Goal: Information Seeking & Learning: Learn about a topic

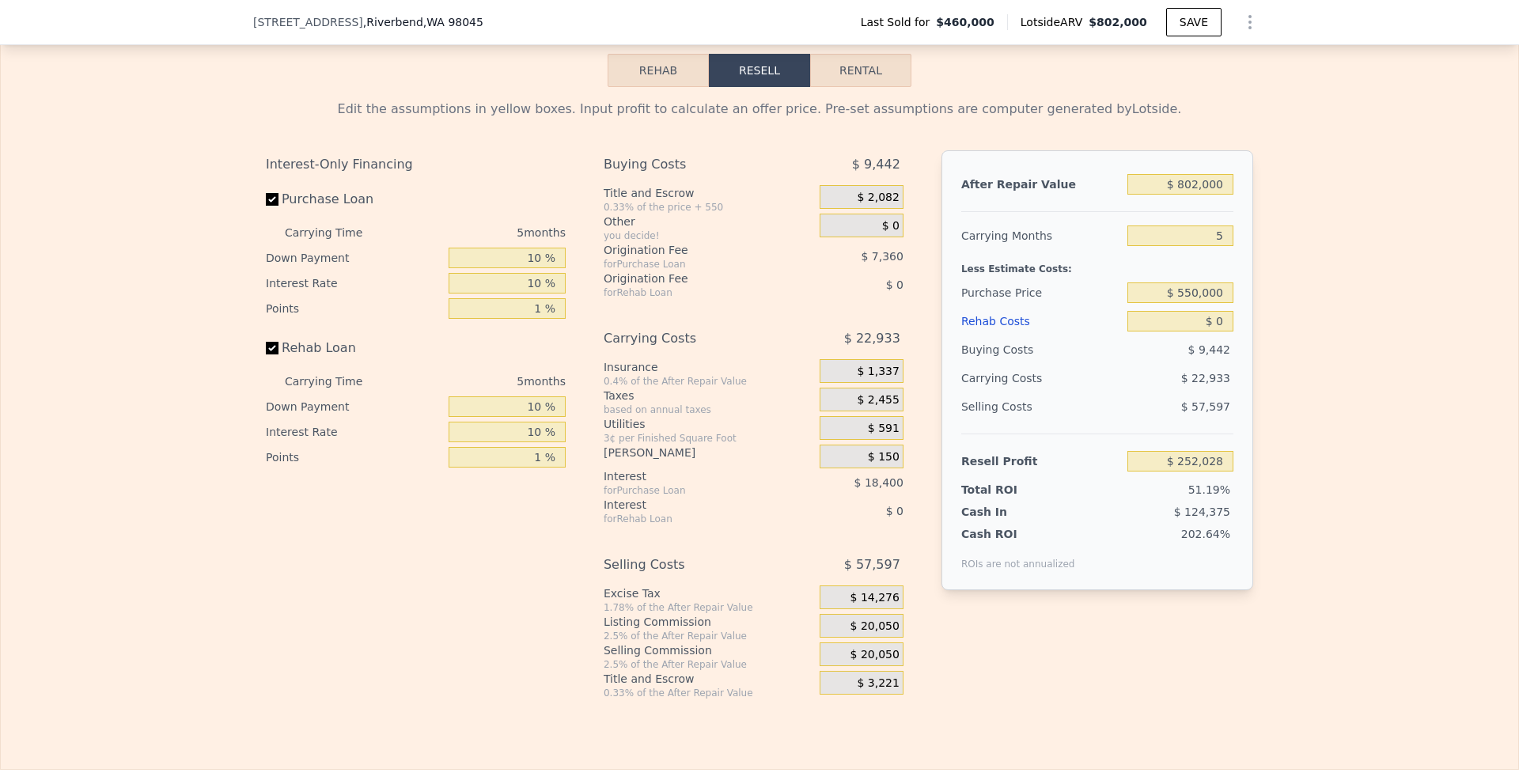
scroll to position [2187, 0]
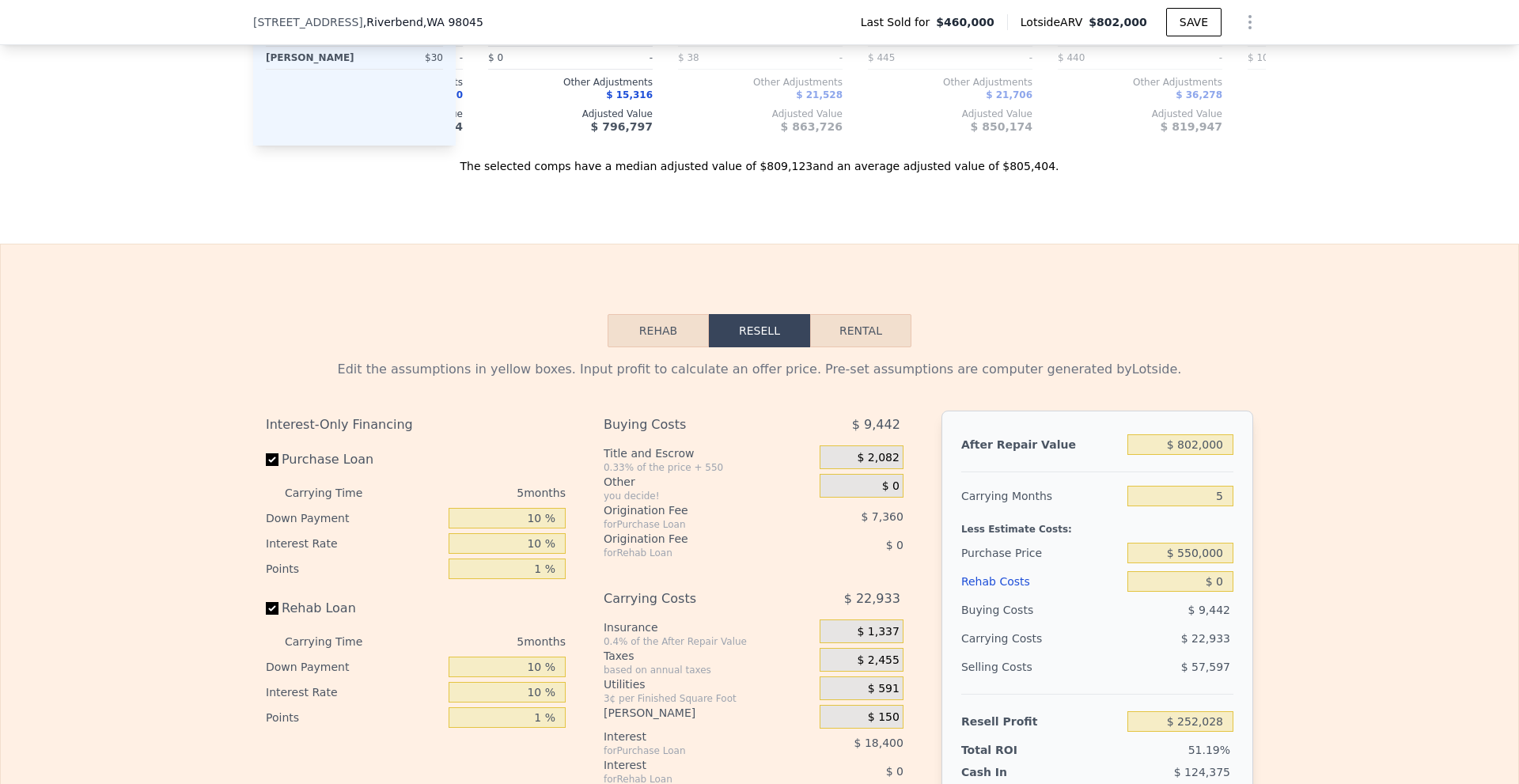
drag, startPoint x: 201, startPoint y: 271, endPoint x: 228, endPoint y: 37, distance: 235.6
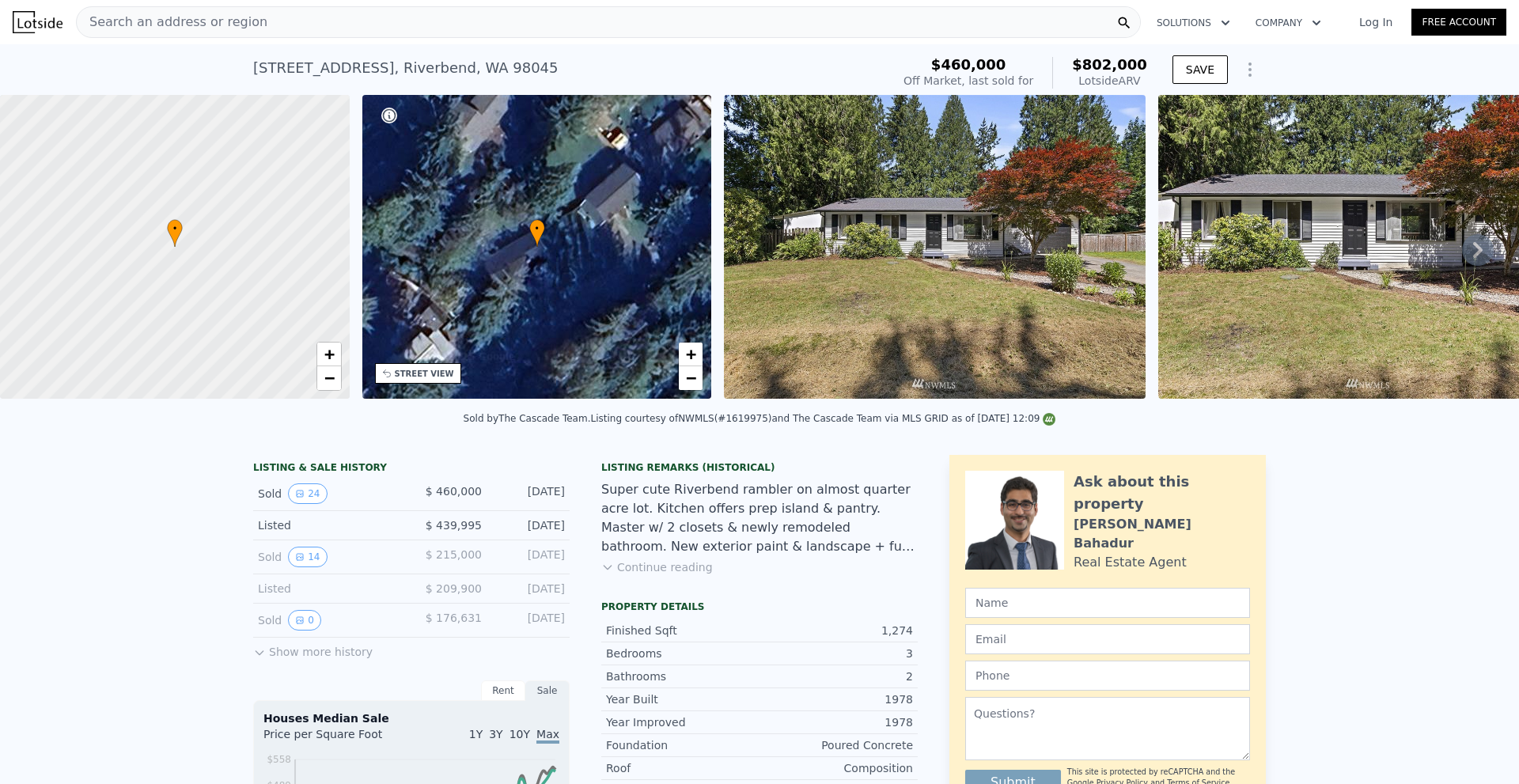
click at [255, 18] on div "Search an address or region" at bounding box center [608, 22] width 1065 height 32
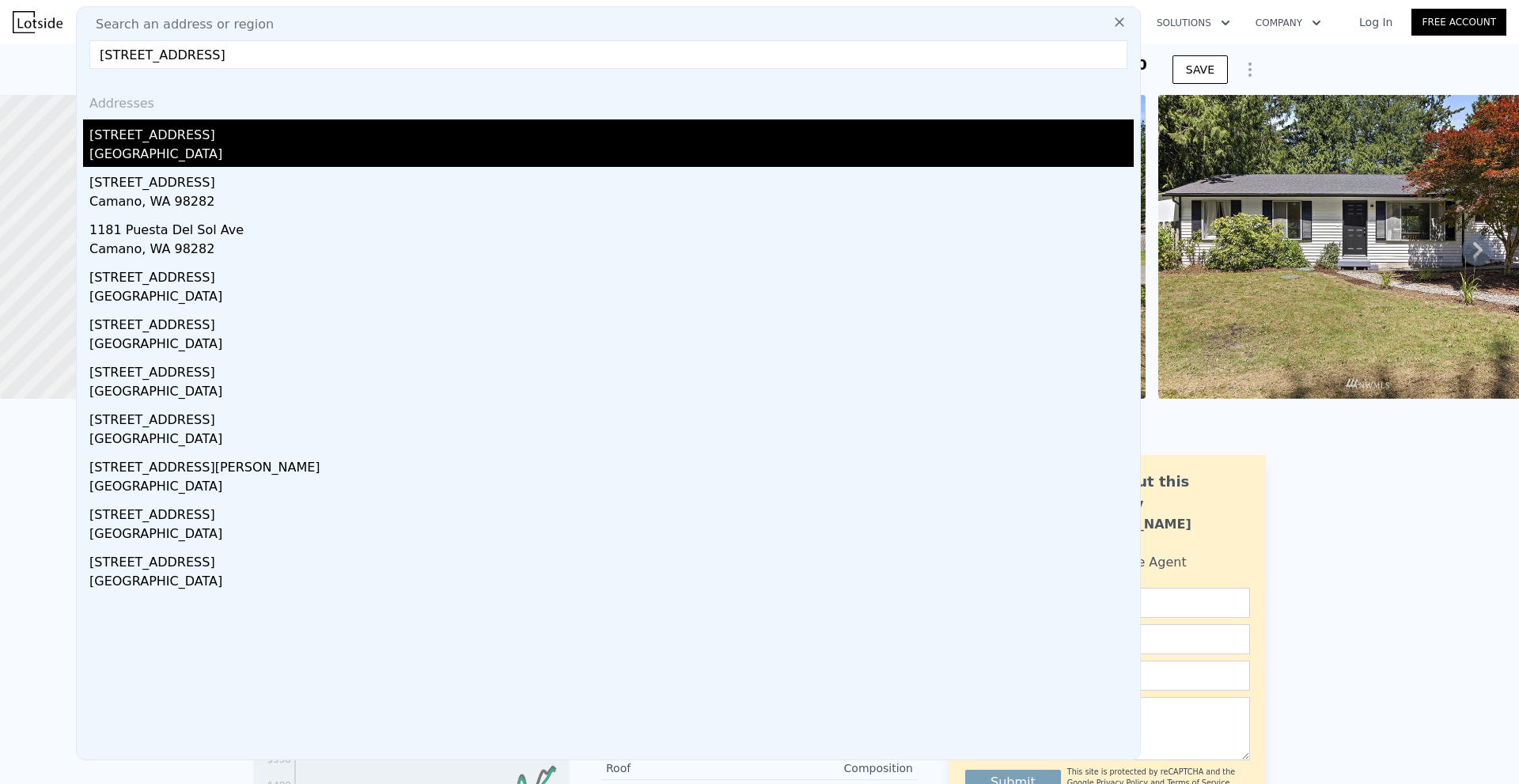
type input "[STREET_ADDRESS]"
click at [267, 142] on div "[STREET_ADDRESS]" at bounding box center [611, 132] width 1044 height 25
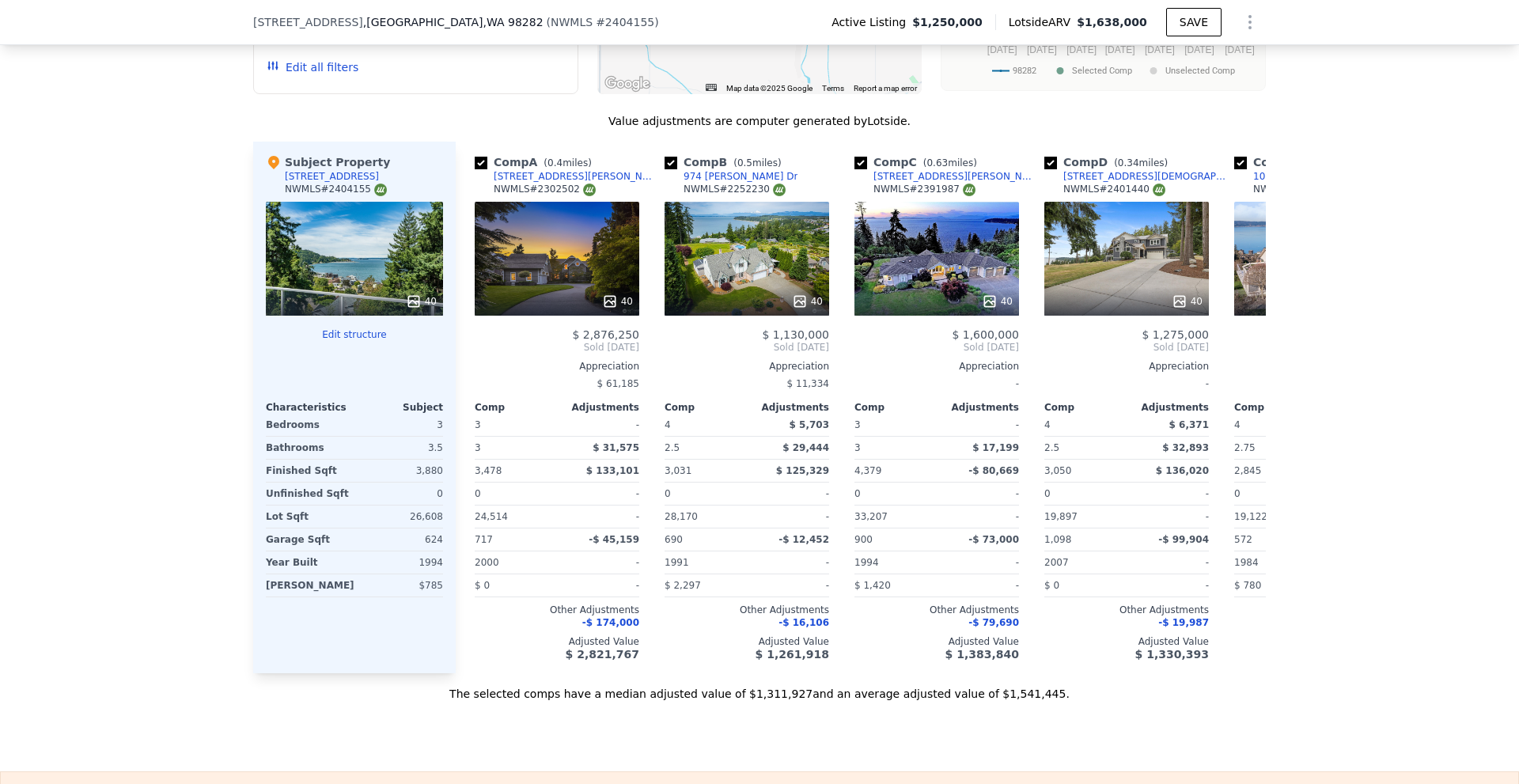
scroll to position [1655, 0]
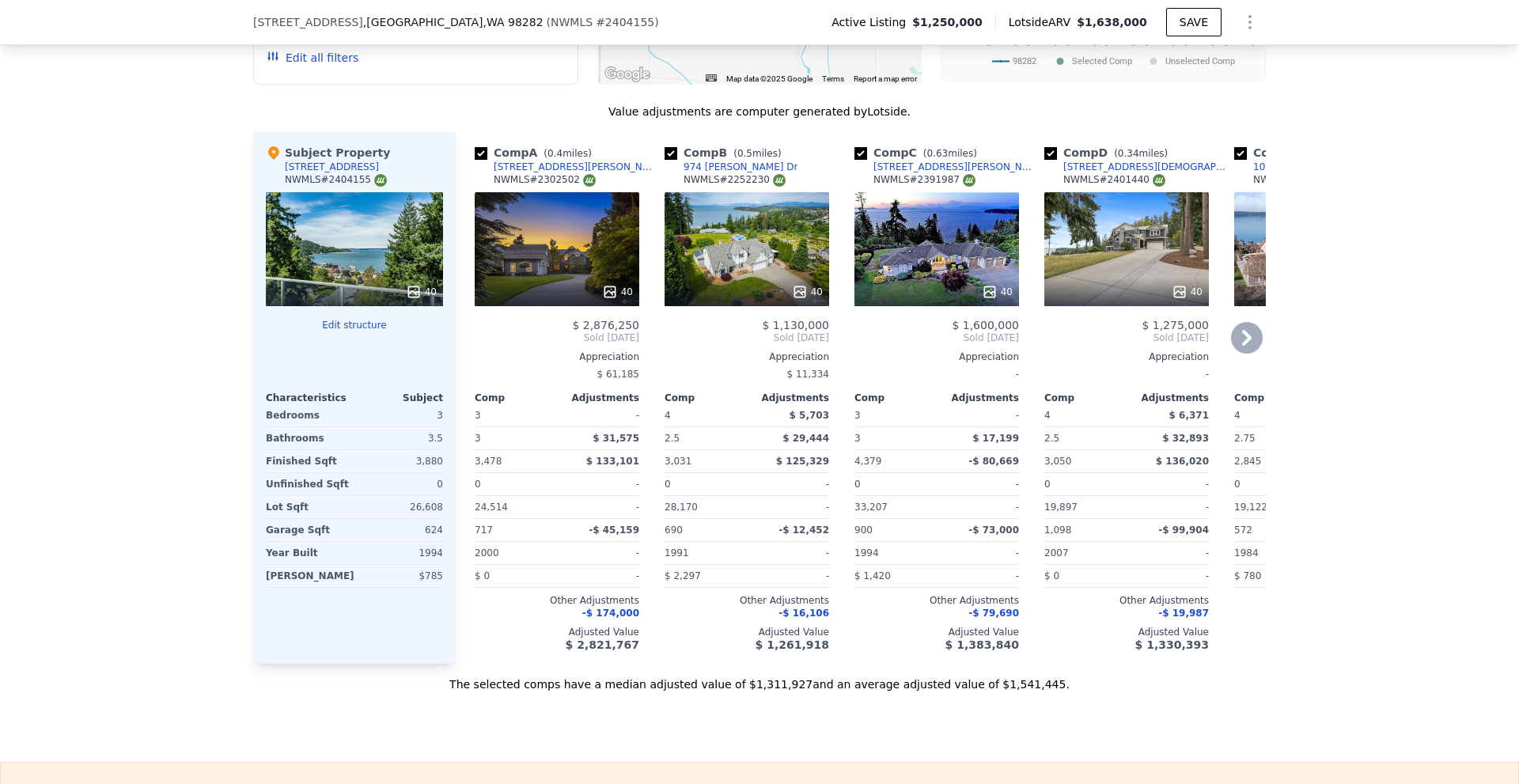
click at [970, 300] on div "40" at bounding box center [937, 292] width 151 height 16
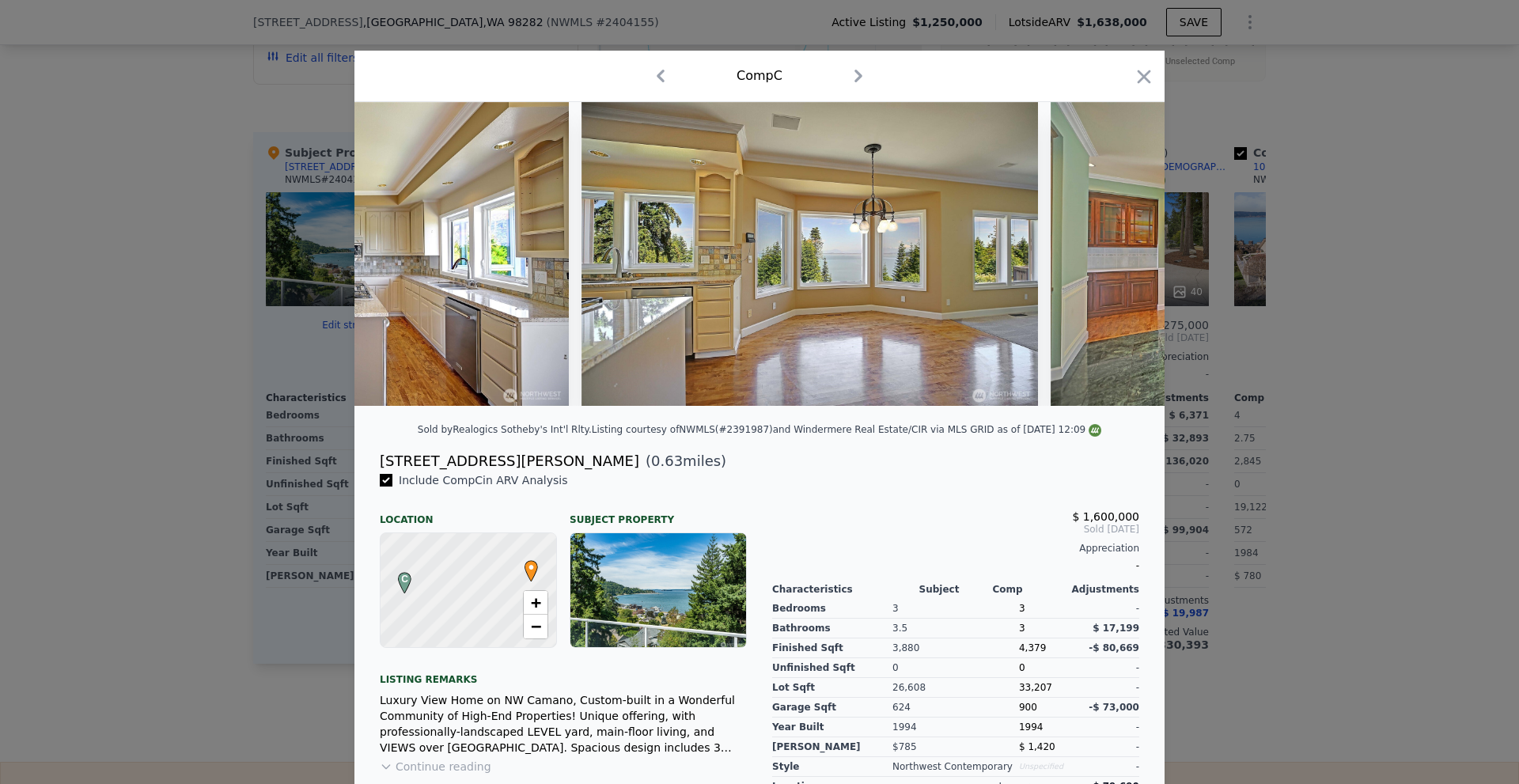
scroll to position [0, 8518]
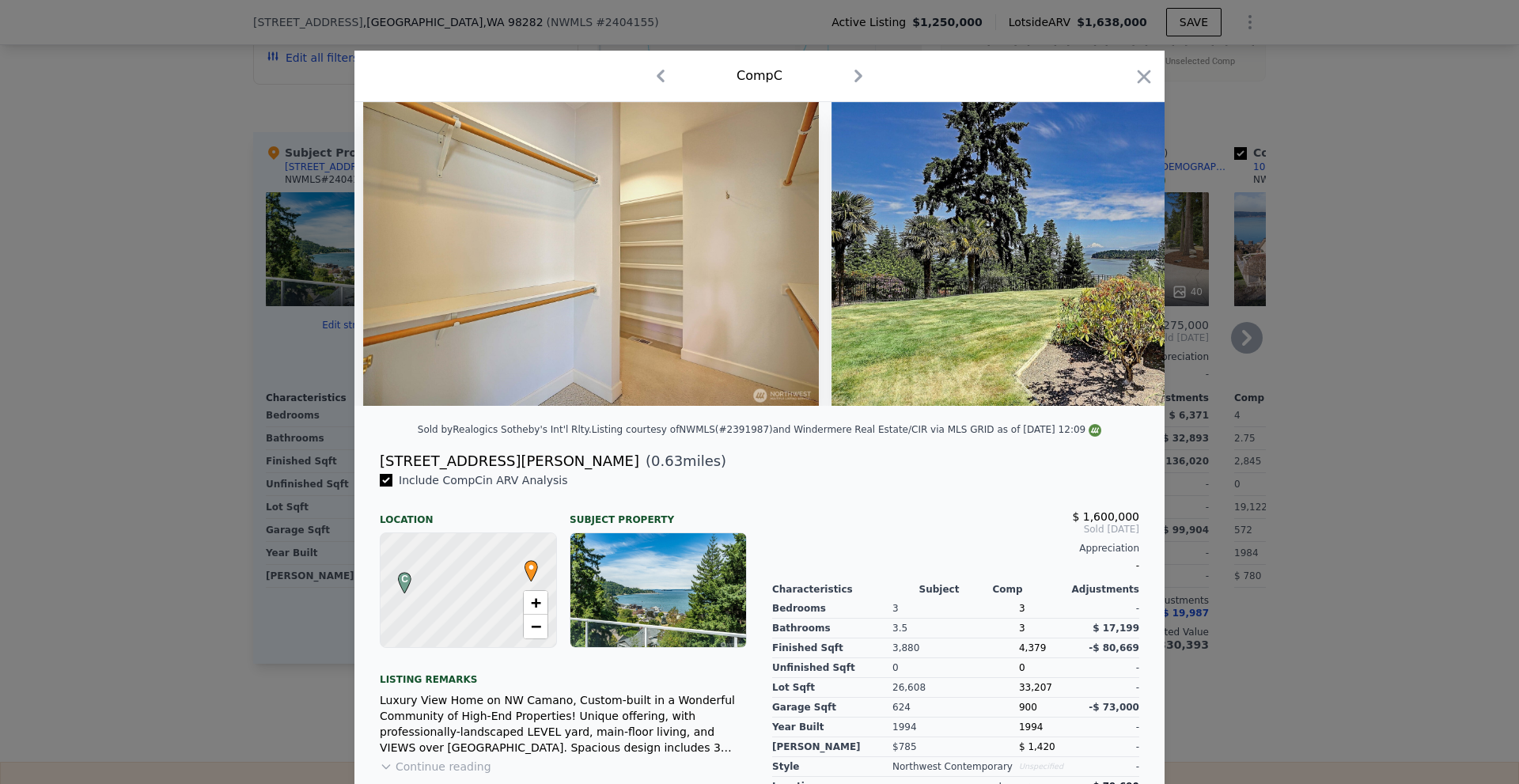
click at [1272, 366] on div at bounding box center [760, 392] width 1519 height 784
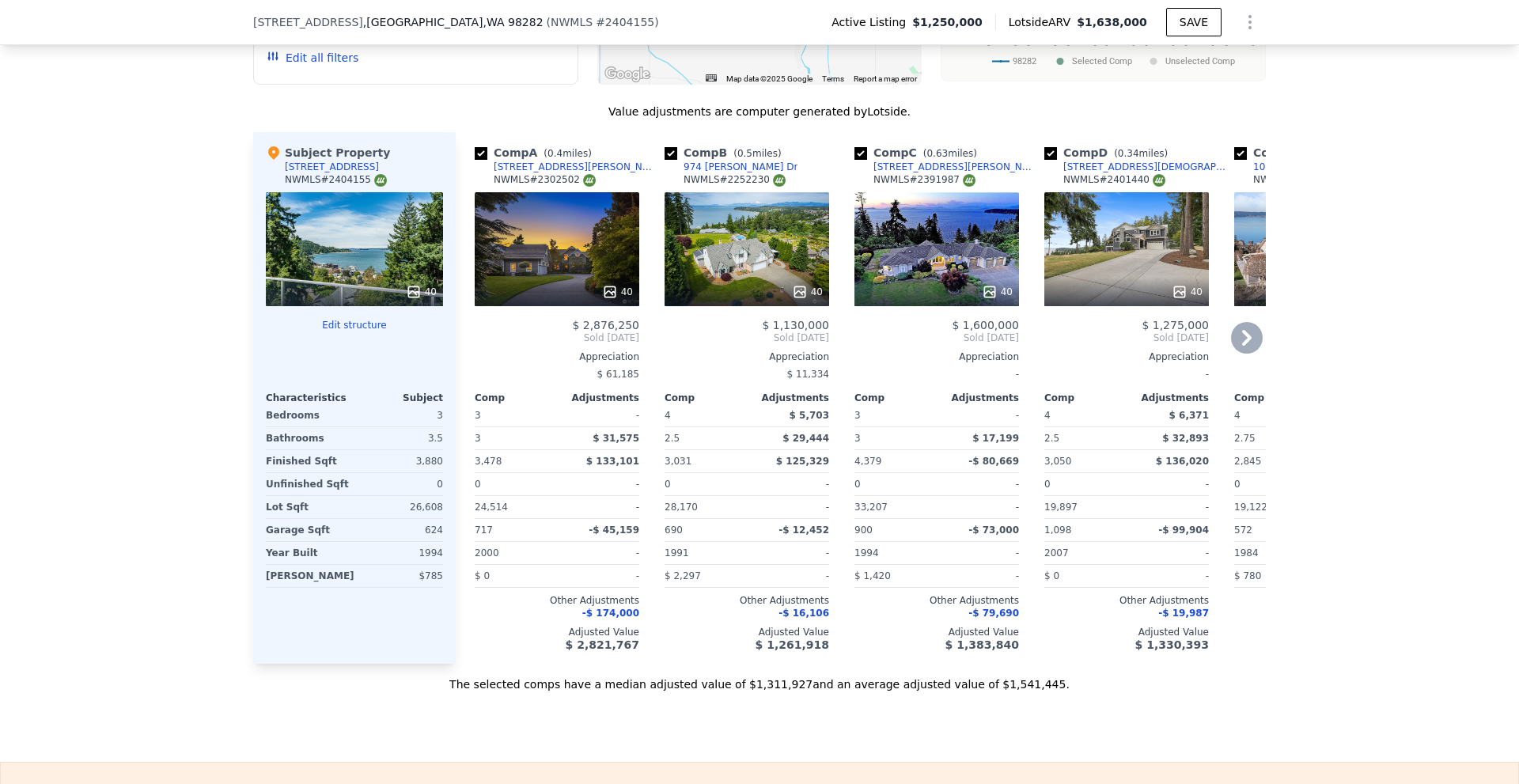
click at [1171, 296] on icon at bounding box center [1179, 292] width 16 height 16
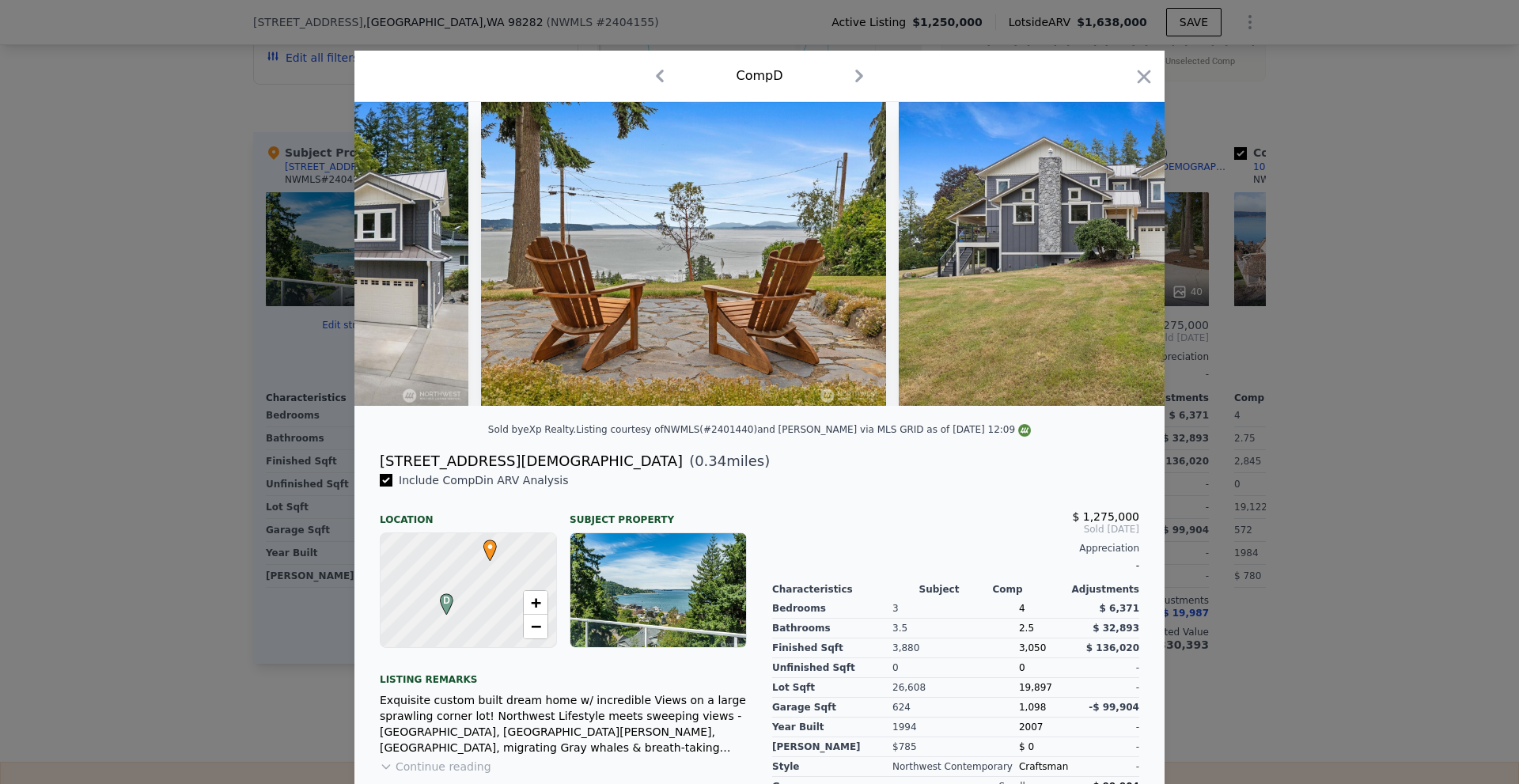
scroll to position [0, 2600]
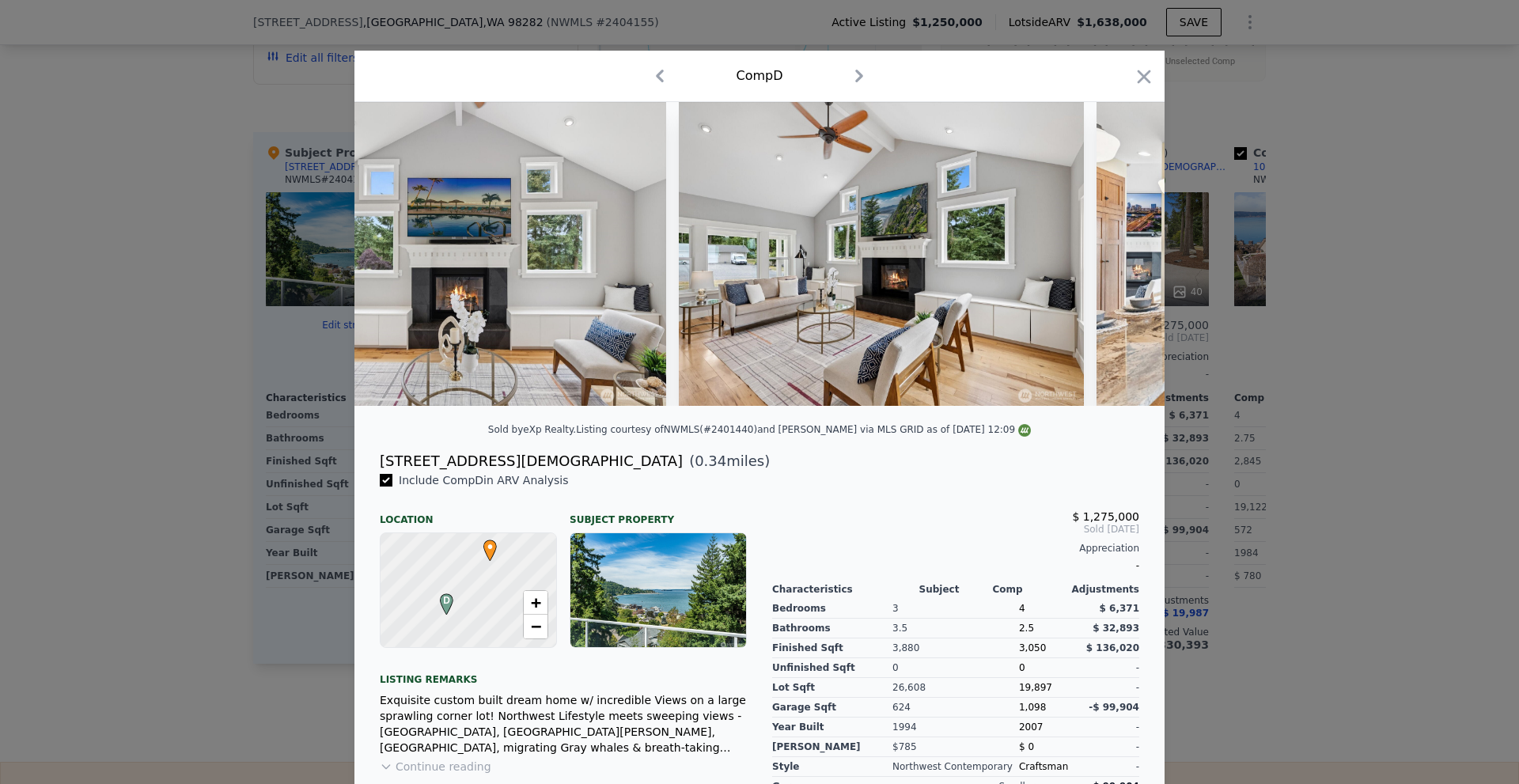
click at [1369, 347] on div at bounding box center [760, 392] width 1519 height 784
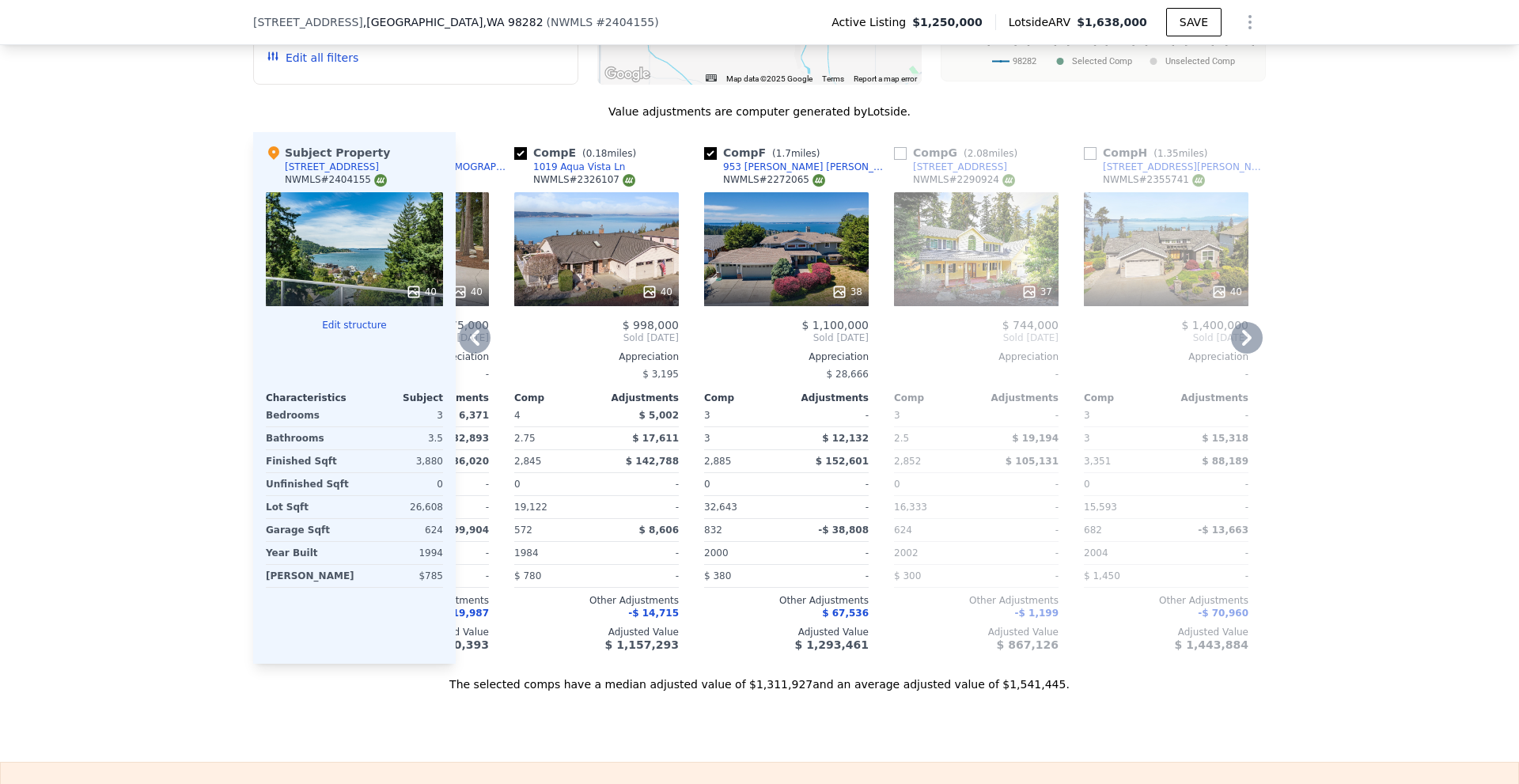
scroll to position [0, 729]
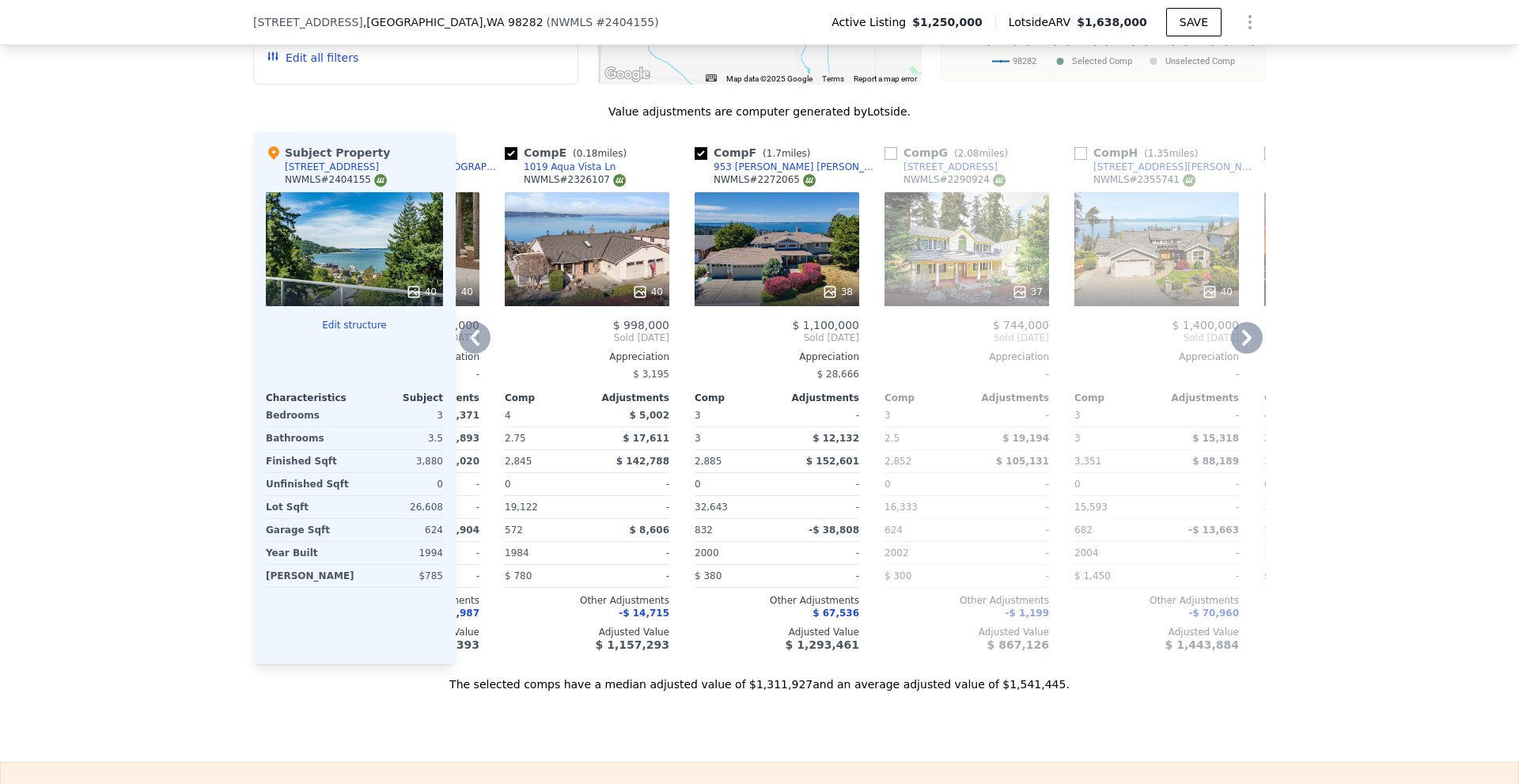
click at [814, 282] on div "38" at bounding box center [776, 249] width 165 height 114
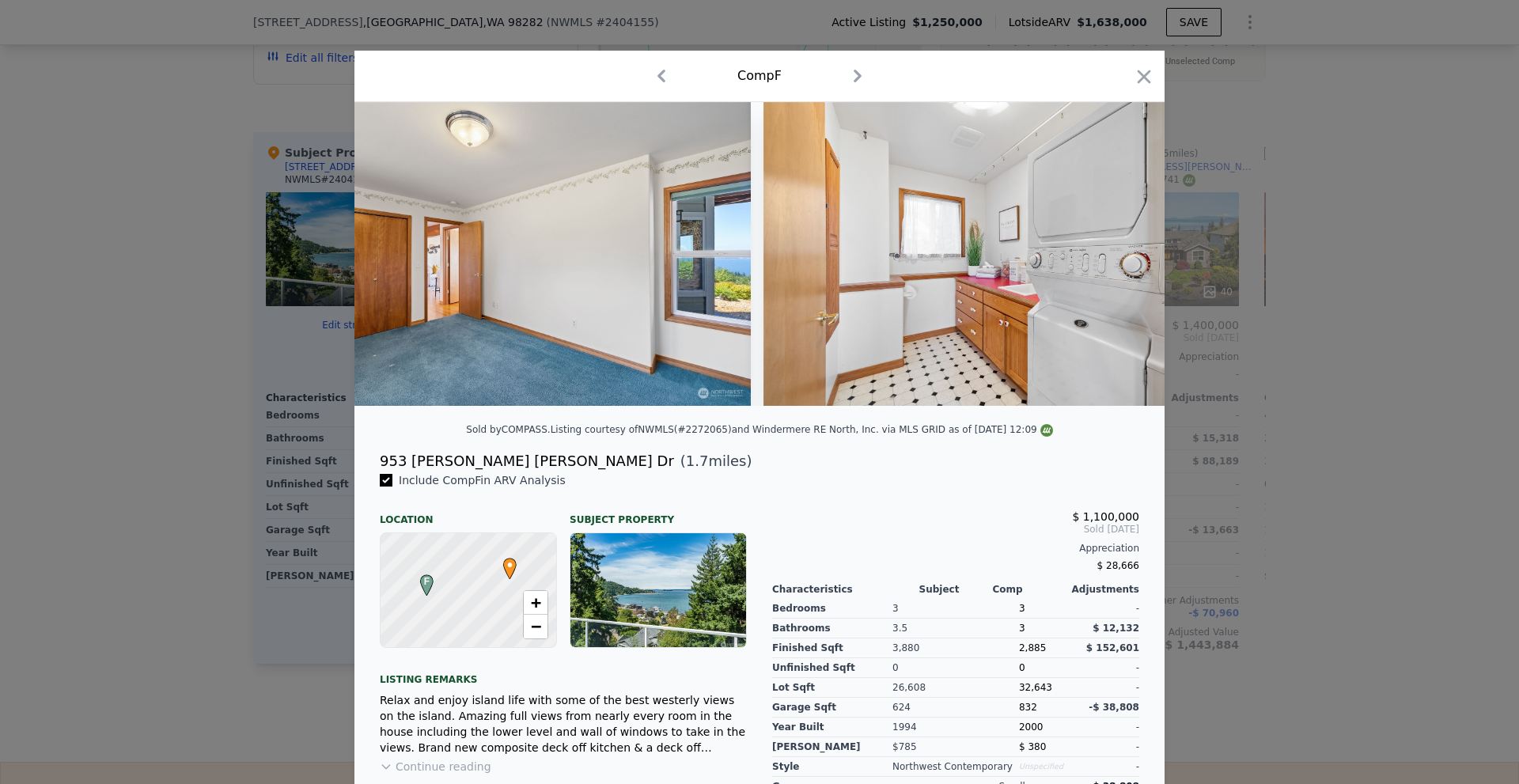
scroll to position [0, 14781]
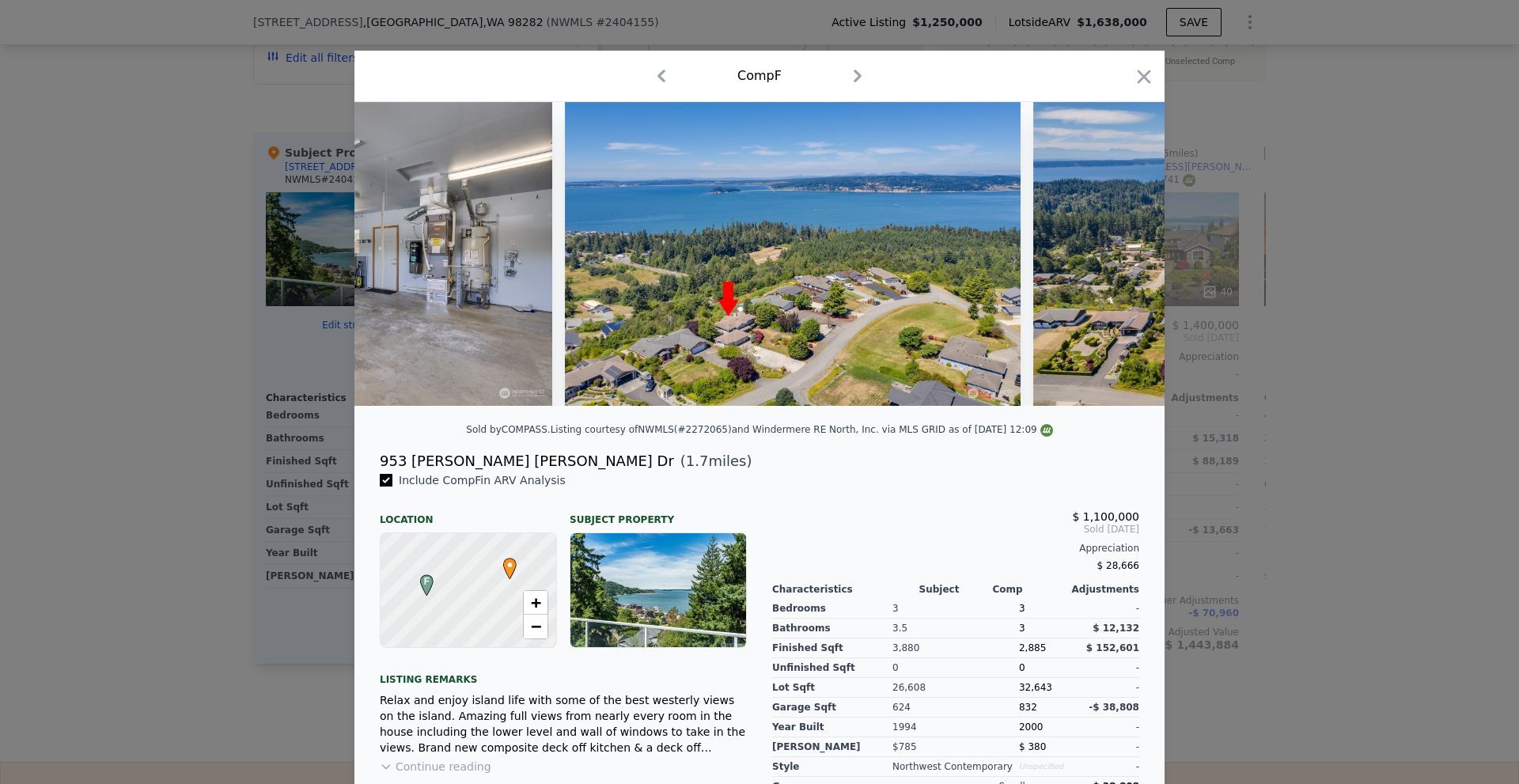
click at [1362, 369] on div at bounding box center [760, 392] width 1519 height 784
